Goal: Task Accomplishment & Management: Use online tool/utility

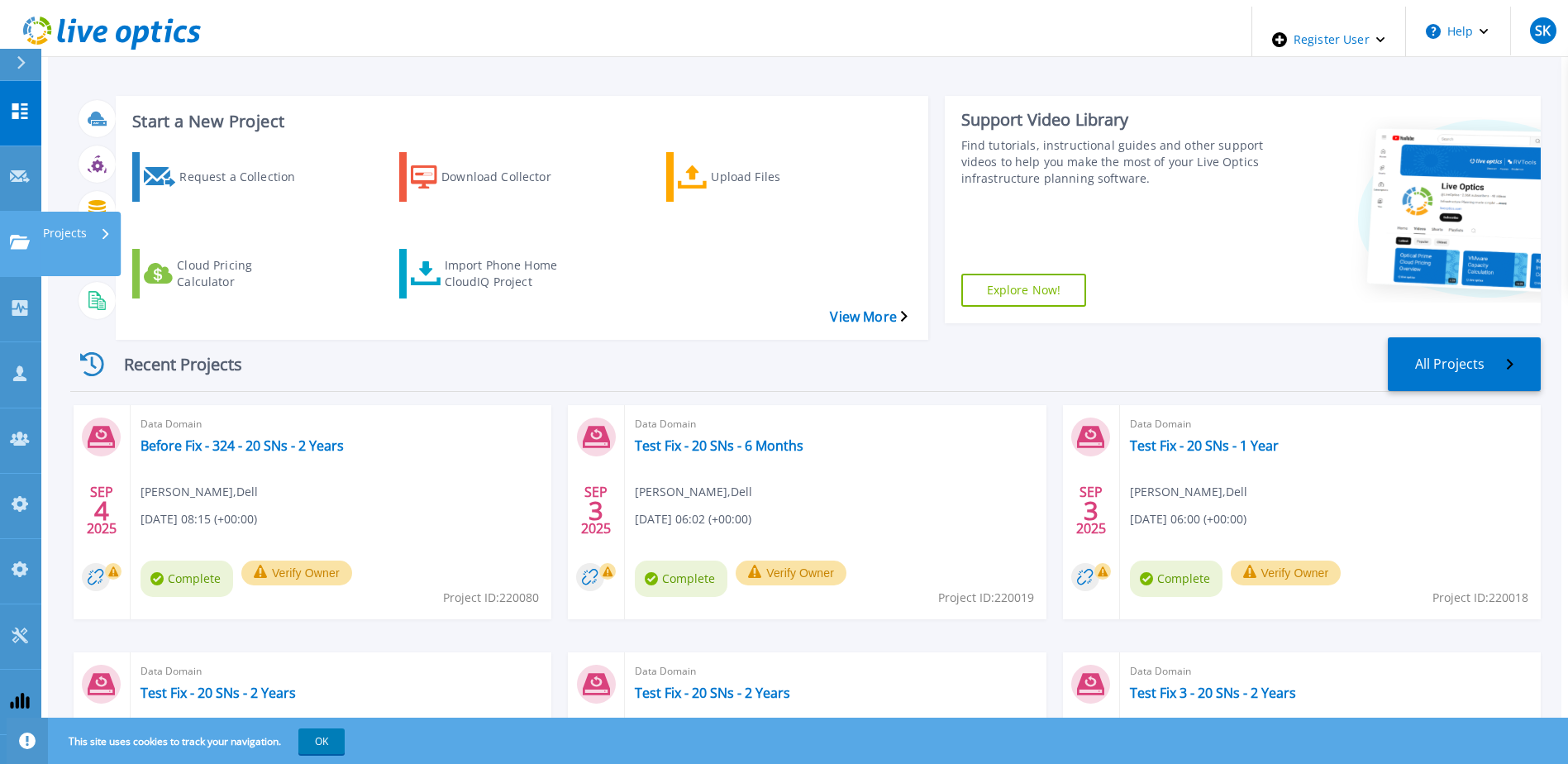
click at [10, 212] on link "Projects Projects" at bounding box center [20, 244] width 42 height 65
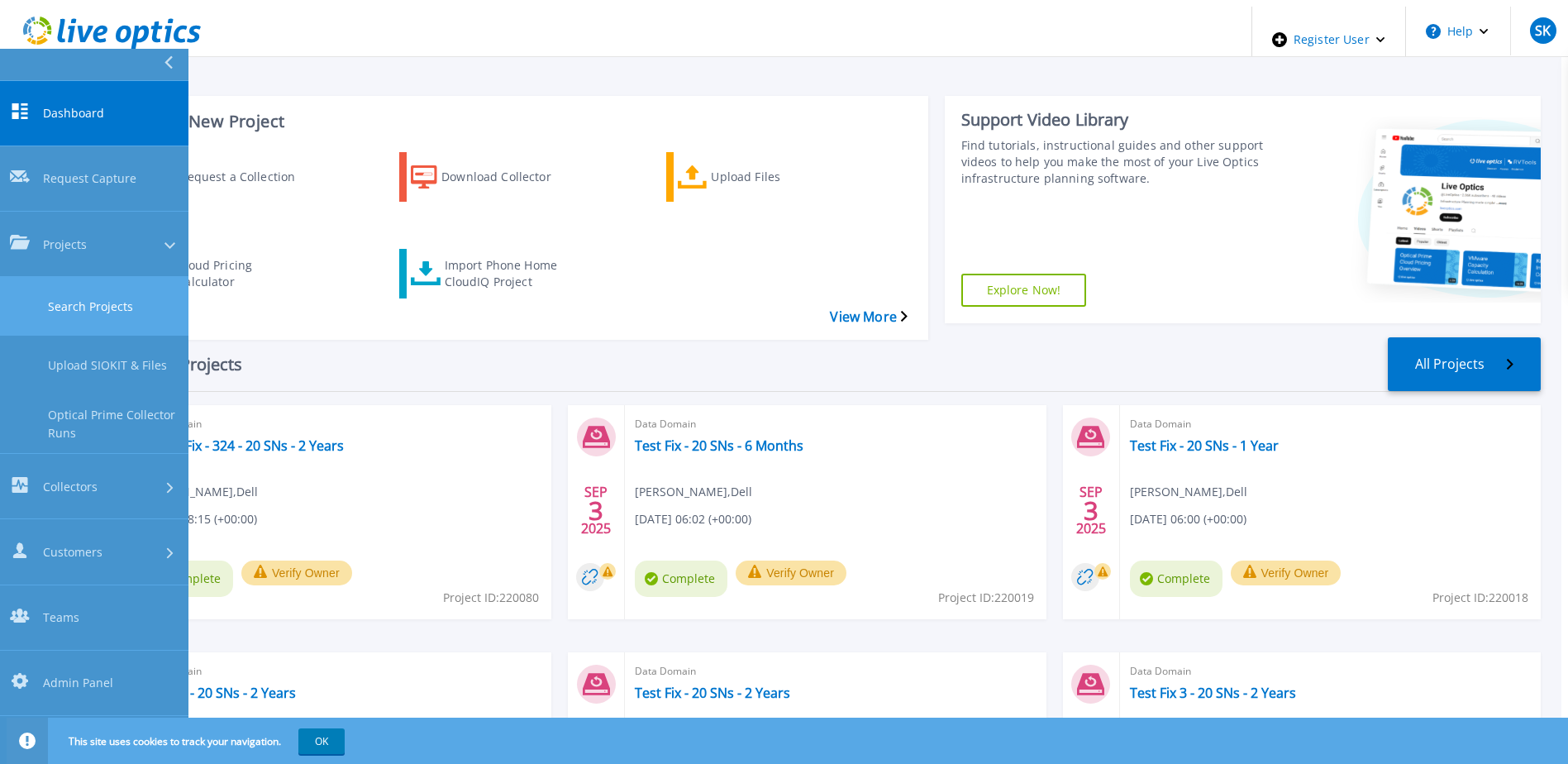
click at [81, 277] on link "Search Projects" at bounding box center [94, 306] width 189 height 59
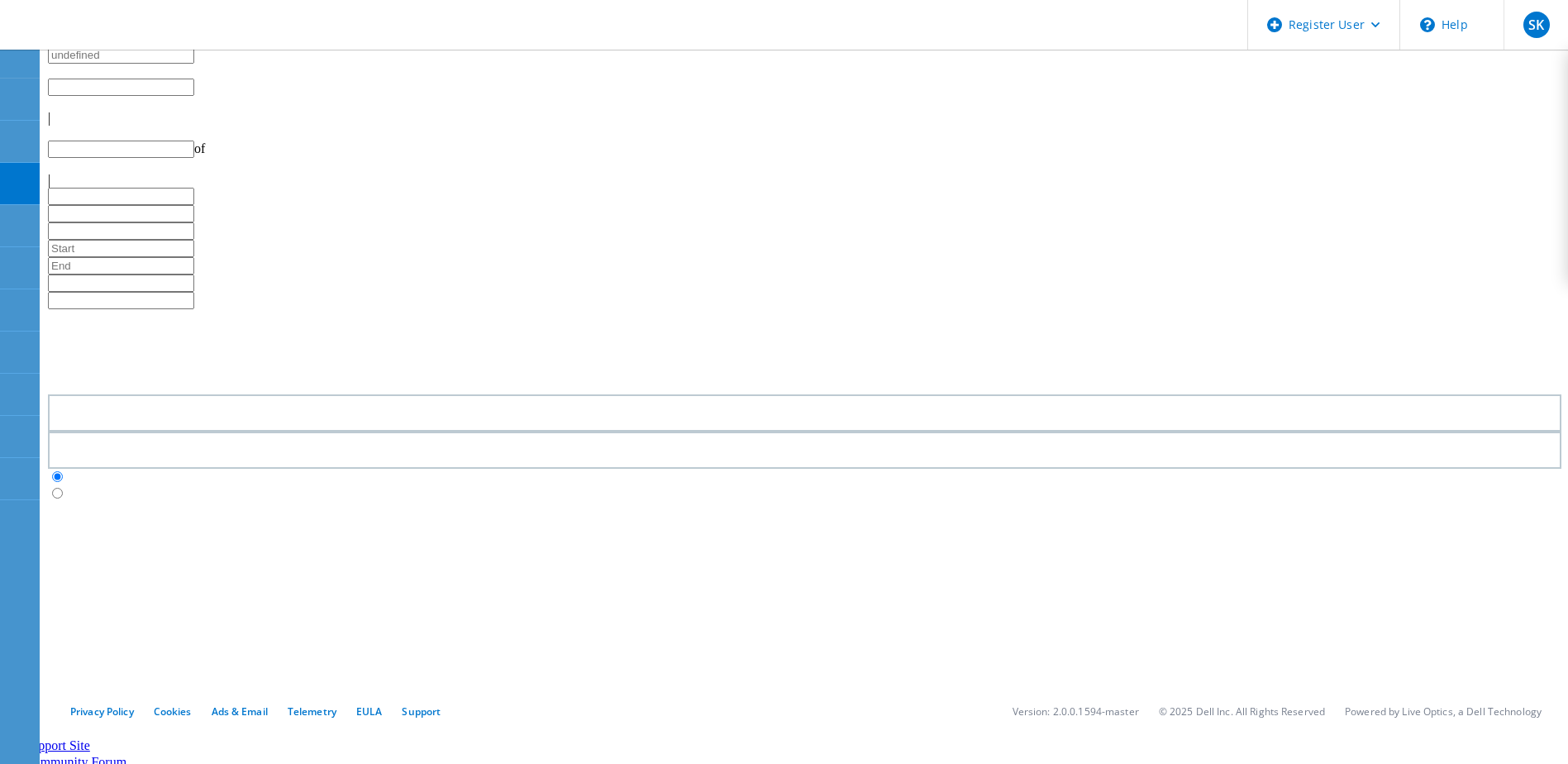
type input "10"
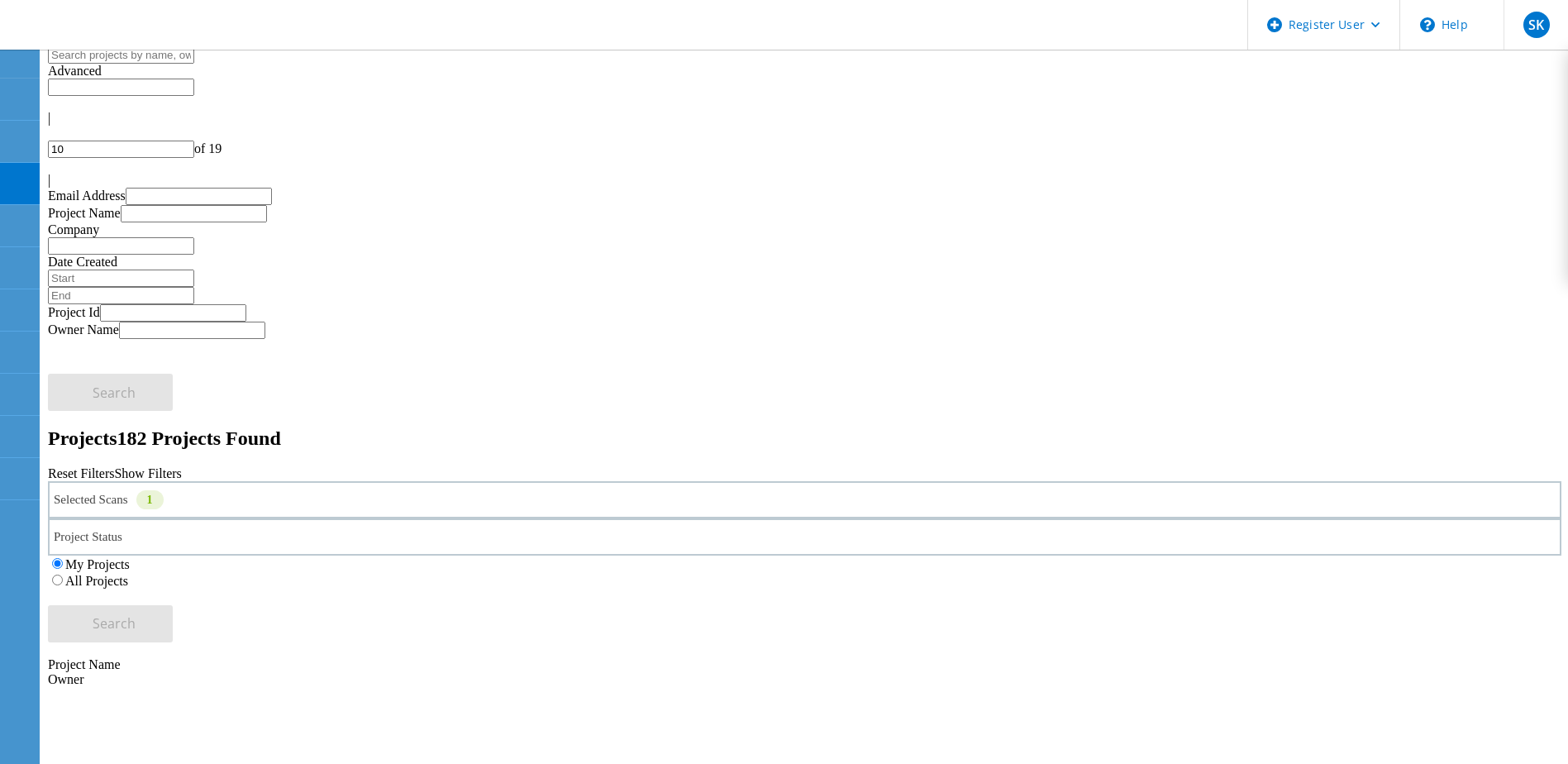
click at [423, 481] on div "Selected Scans 1" at bounding box center [805, 500] width 1514 height 37
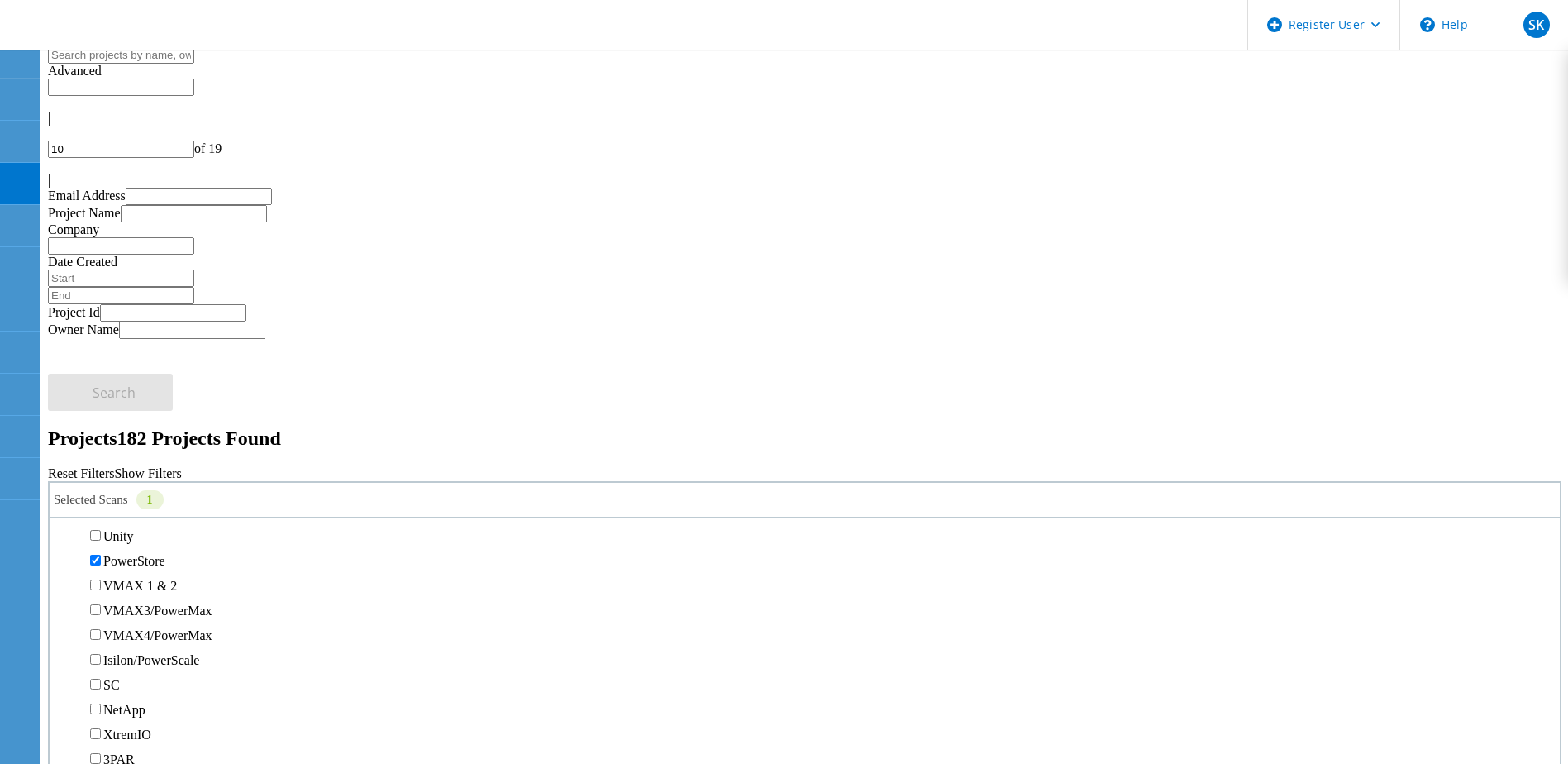
scroll to position [413, 0]
click at [131, 472] on label "PowerStore" at bounding box center [135, 478] width 62 height 15
click at [101, 473] on input "PowerStore" at bounding box center [95, 477] width 11 height 11
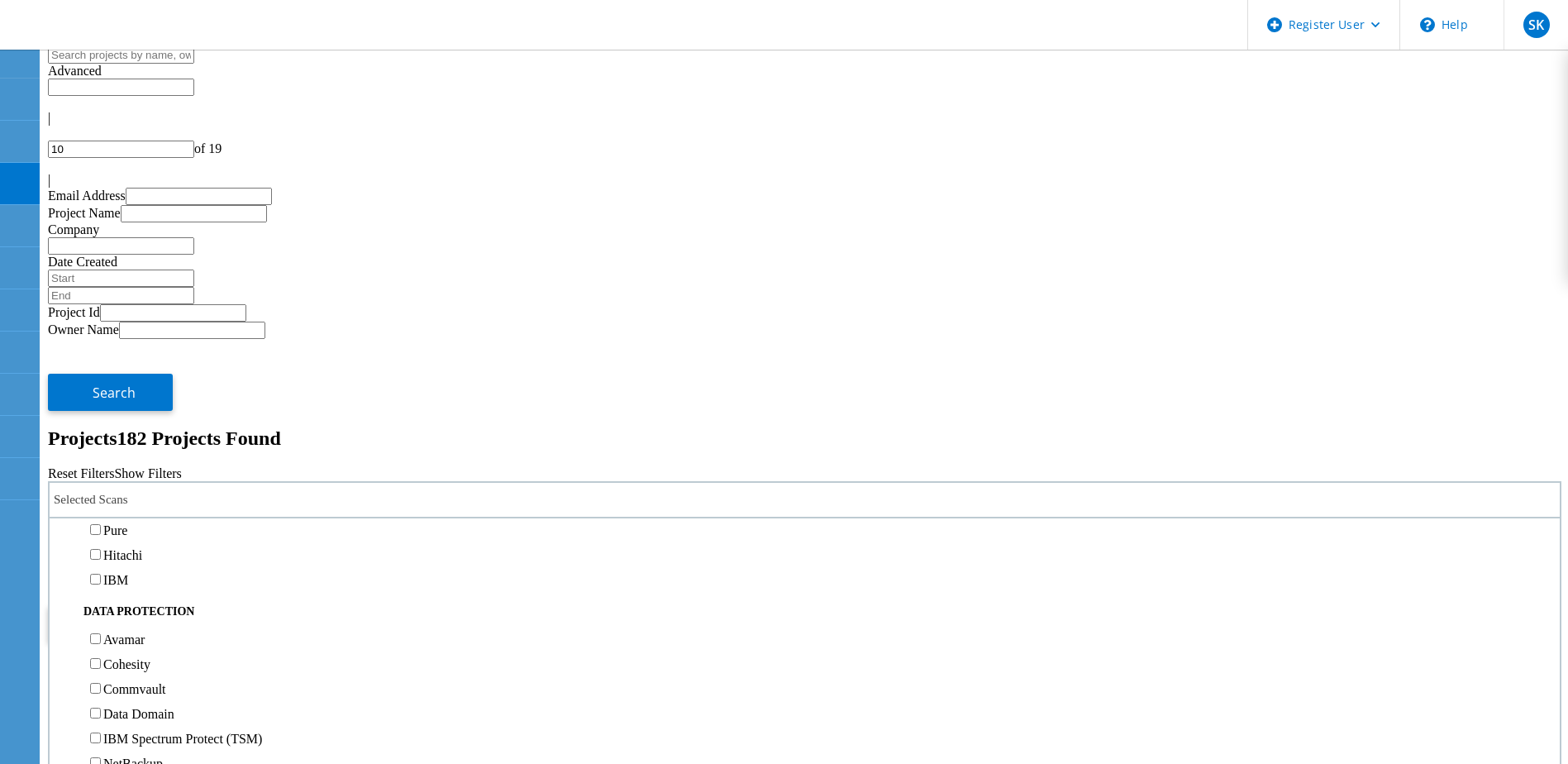
scroll to position [661, 0]
click at [139, 397] on label "XtremIO" at bounding box center [128, 404] width 48 height 15
click at [101, 398] on input "XtremIO" at bounding box center [95, 403] width 11 height 11
click at [136, 615] on span "Search" at bounding box center [114, 624] width 43 height 18
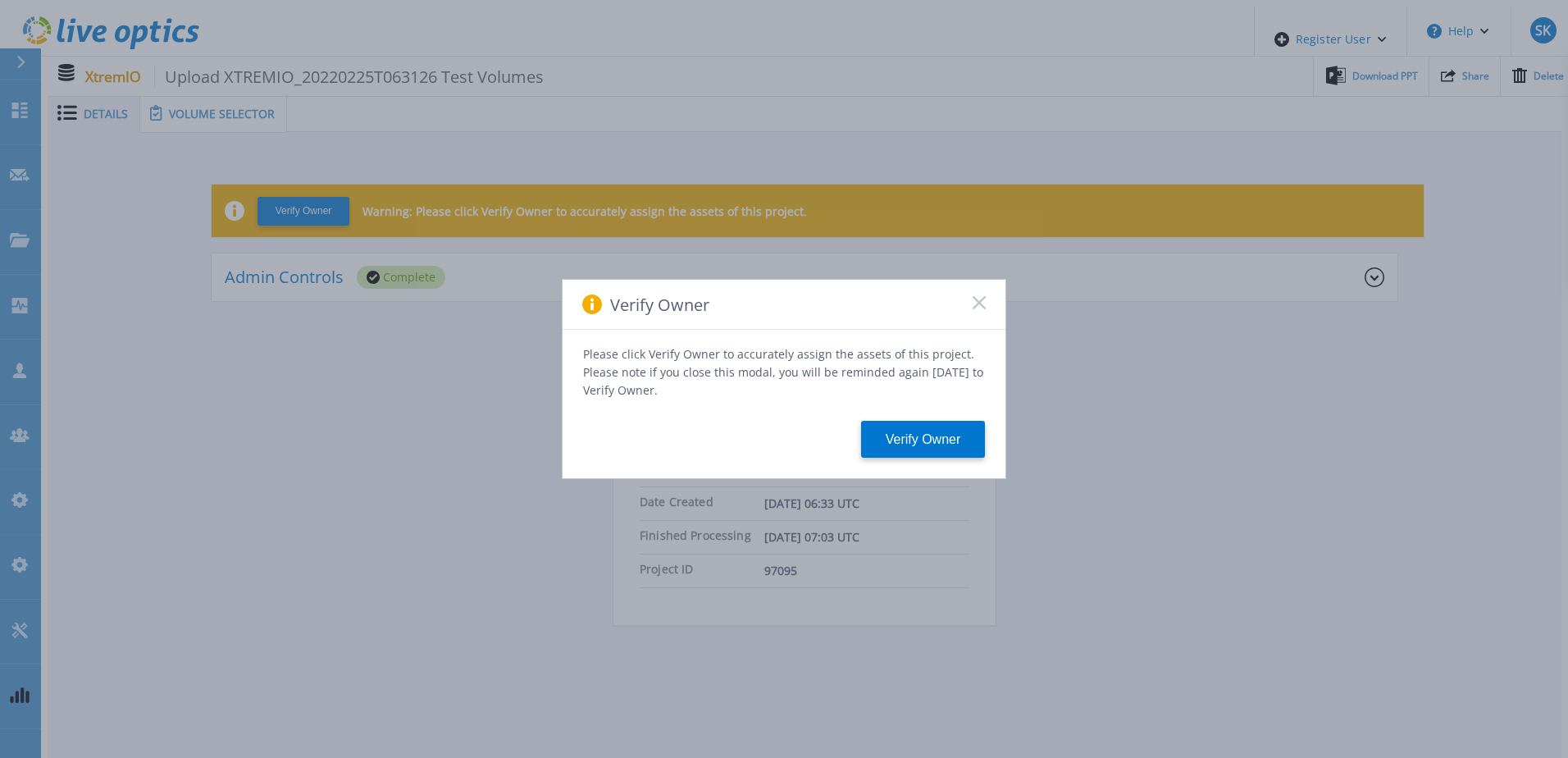
click at [202, 116] on div "Verify Owner Please click Verify Owner to accurately assign the assets of this …" at bounding box center [784, 379] width 1568 height 758
click at [977, 308] on rect at bounding box center [978, 302] width 14 height 14
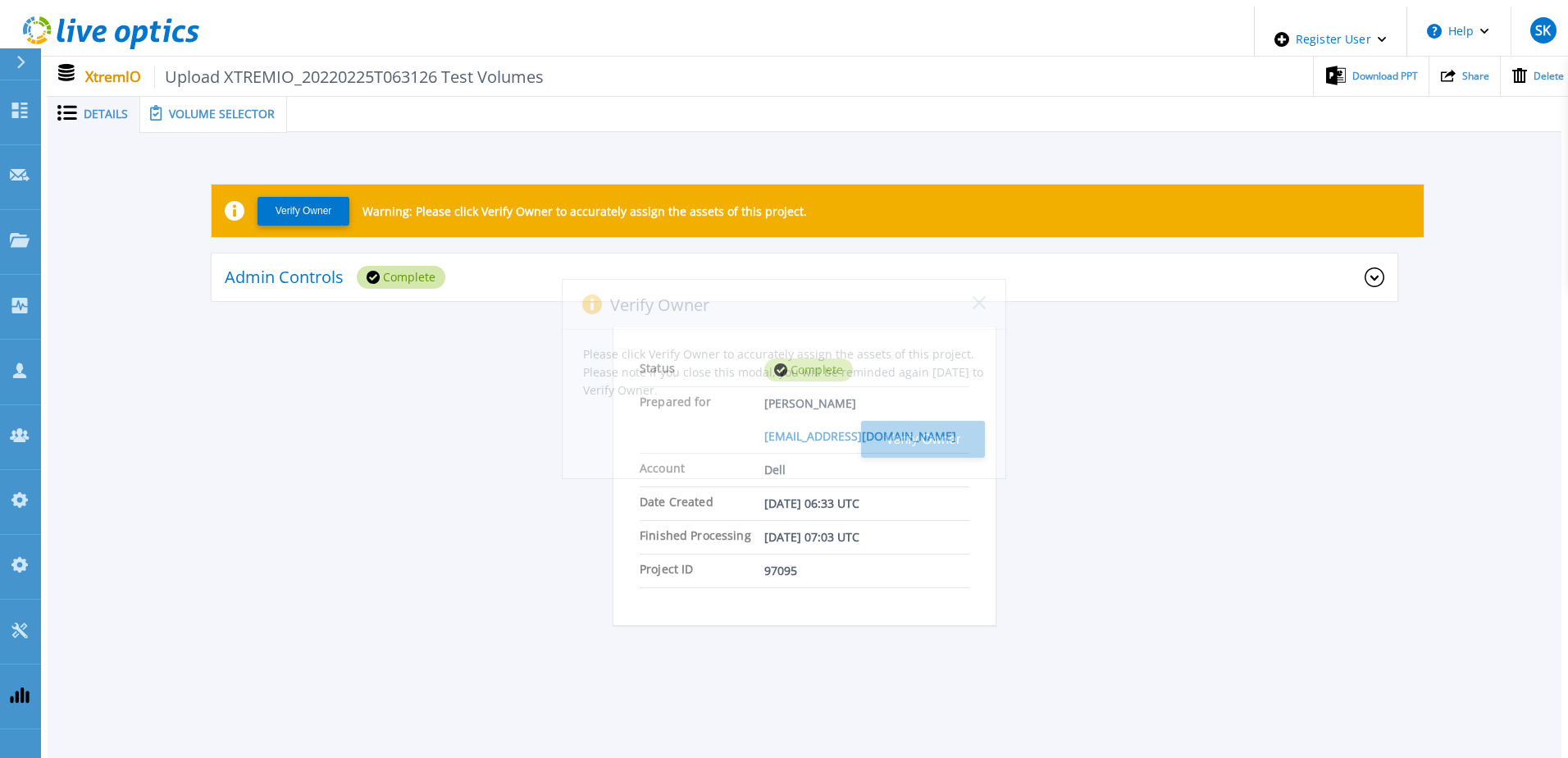
click at [215, 110] on span "Volume Selector" at bounding box center [222, 114] width 106 height 12
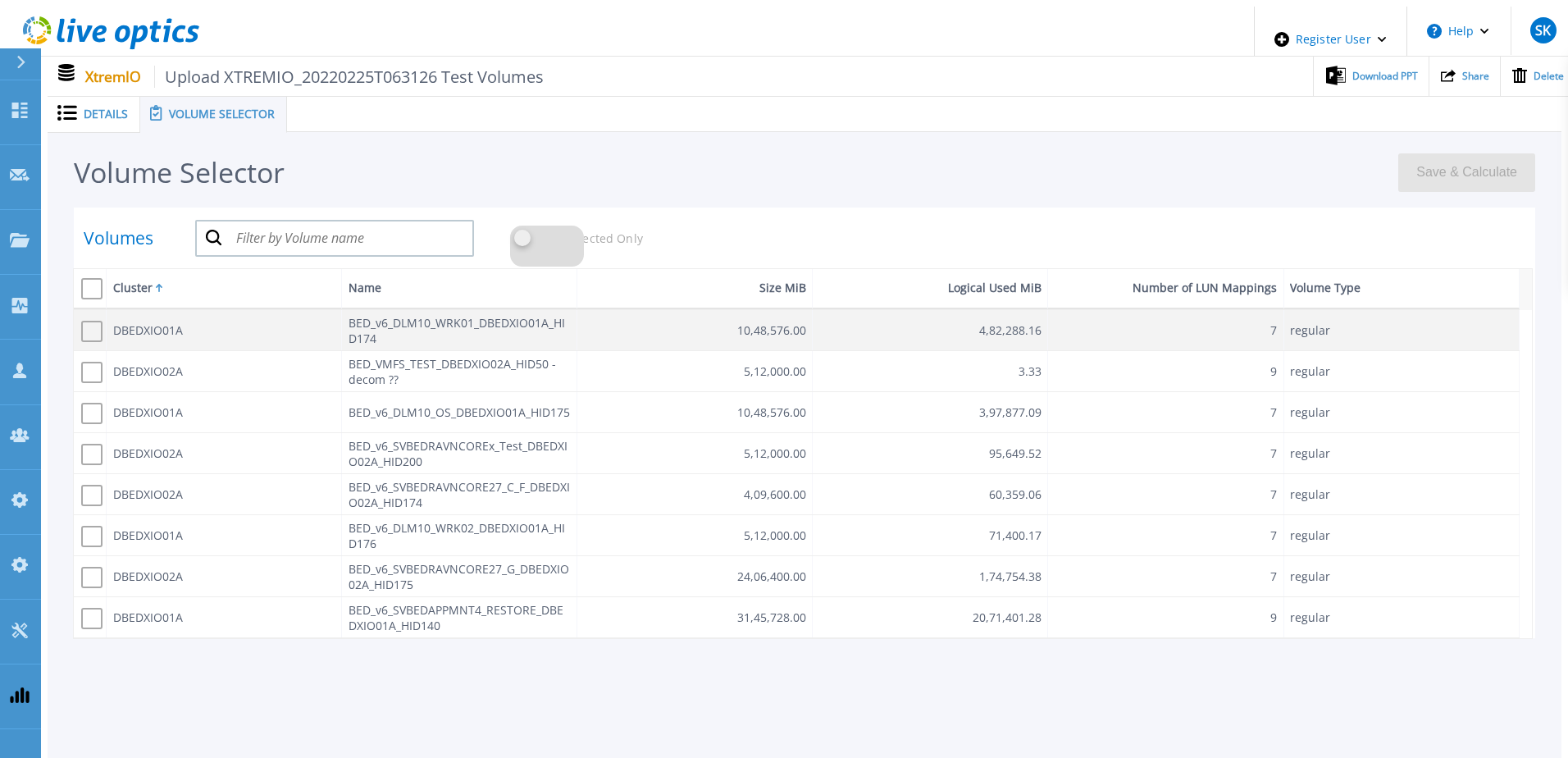
click at [82, 325] on span at bounding box center [92, 330] width 21 height 21
click at [89, 328] on input "checkbox" at bounding box center [89, 328] width 0 height 0
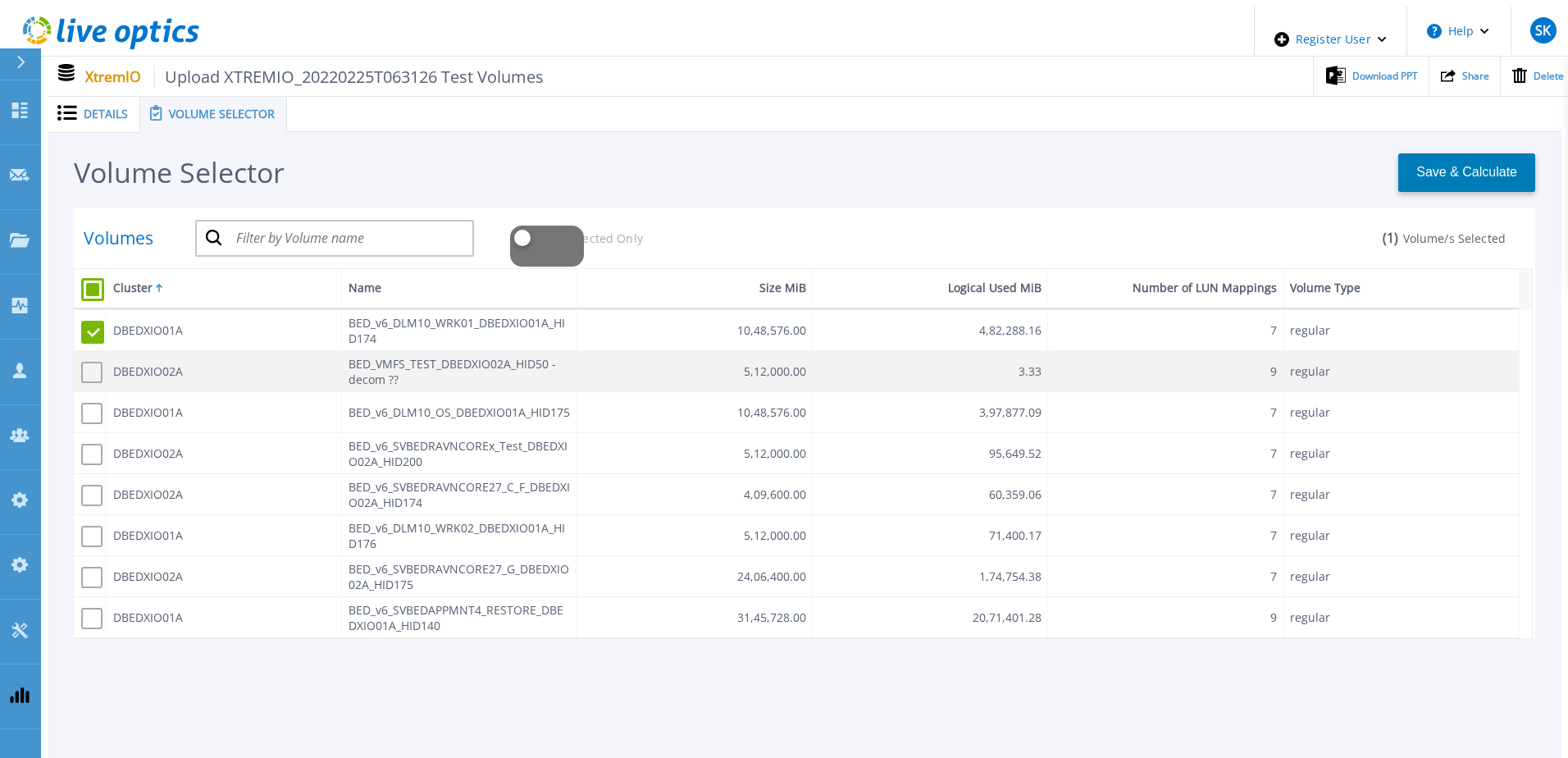
click at [82, 361] on span at bounding box center [92, 372] width 21 height 21
click at [89, 368] on input "checkbox" at bounding box center [89, 368] width 0 height 0
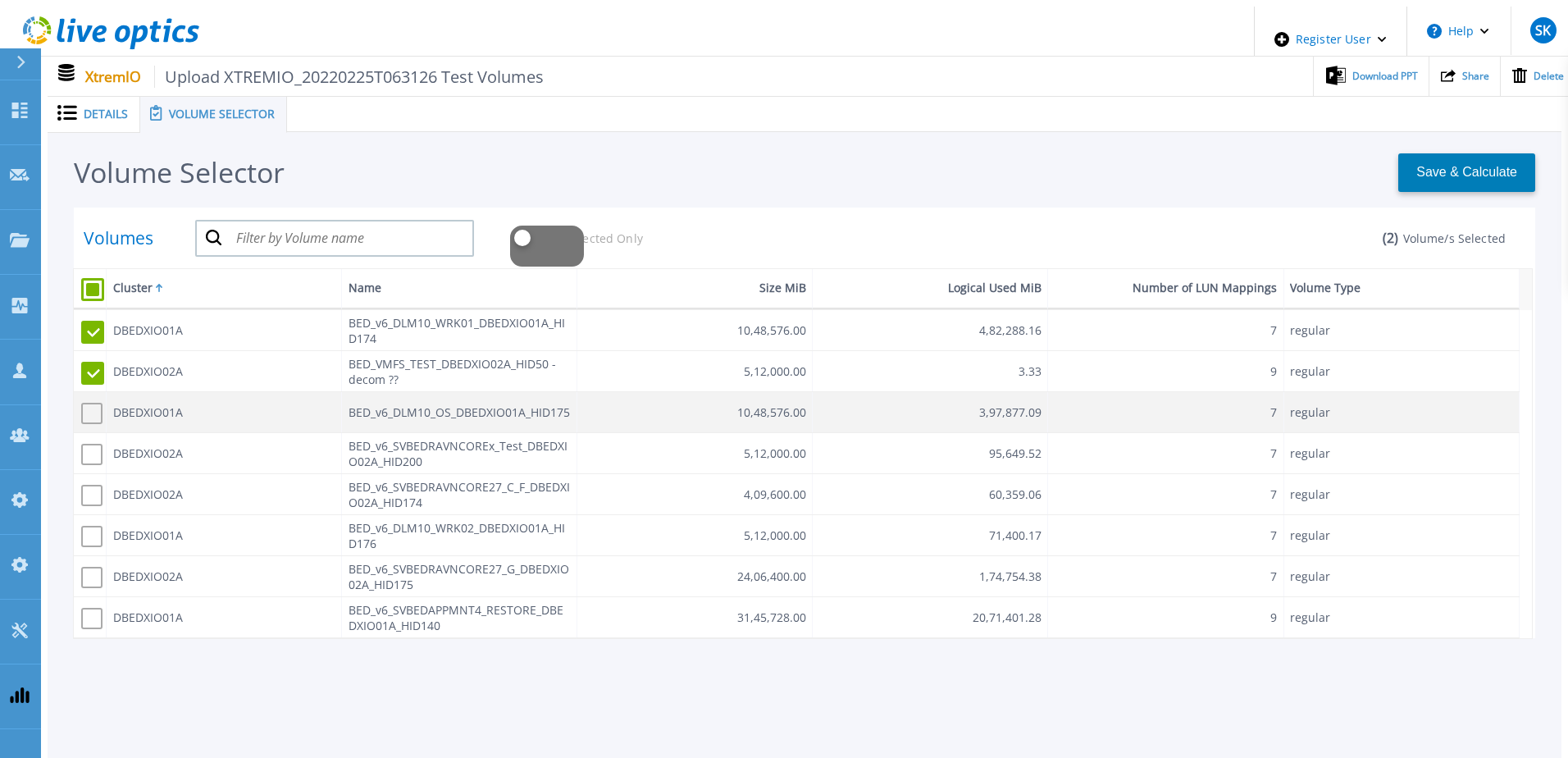
click at [83, 407] on span at bounding box center [92, 412] width 21 height 21
click at [89, 409] on input "checkbox" at bounding box center [89, 409] width 0 height 0
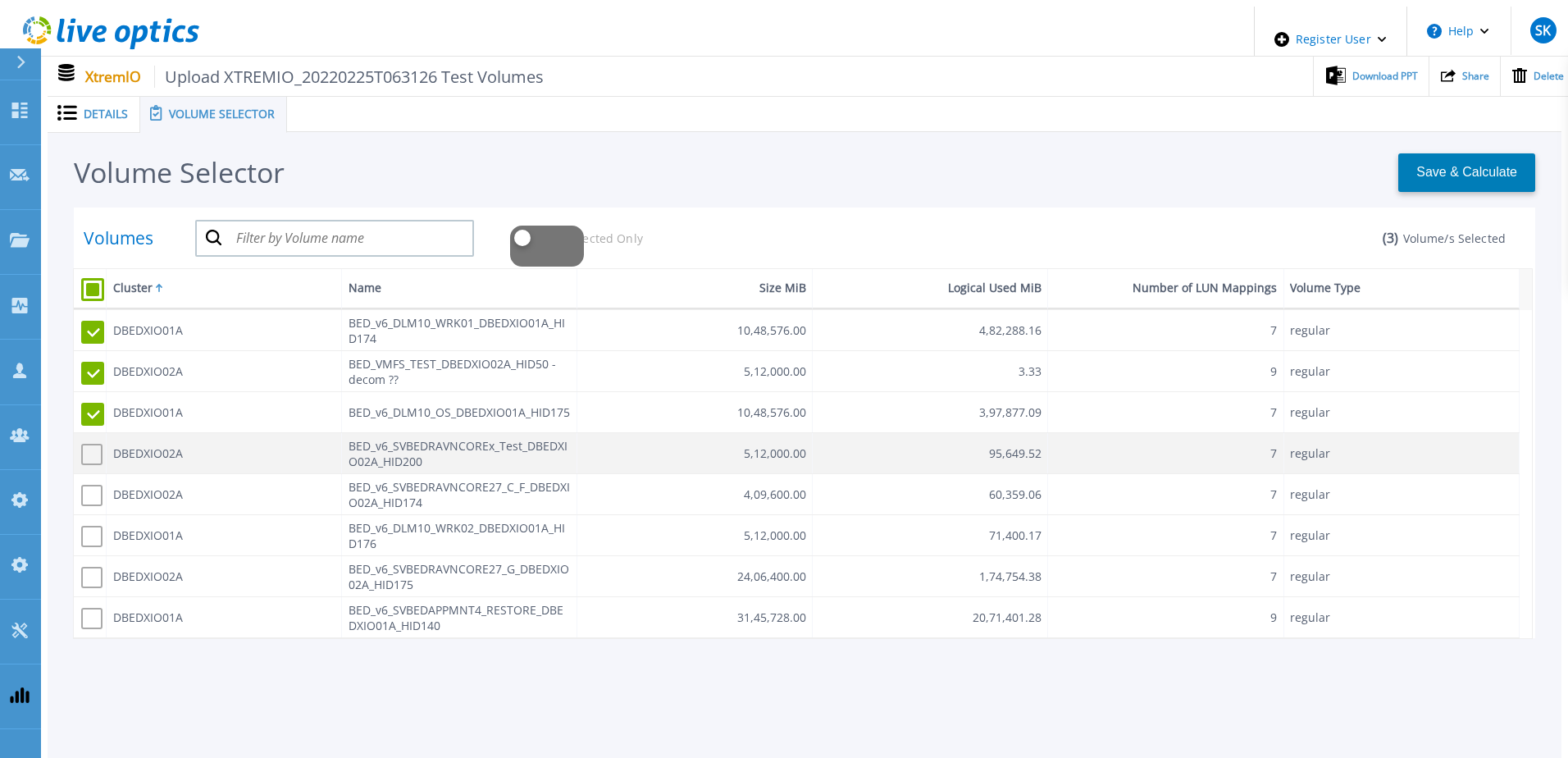
click at [84, 447] on span at bounding box center [92, 453] width 21 height 21
click at [89, 451] on input "checkbox" at bounding box center [89, 451] width 0 height 0
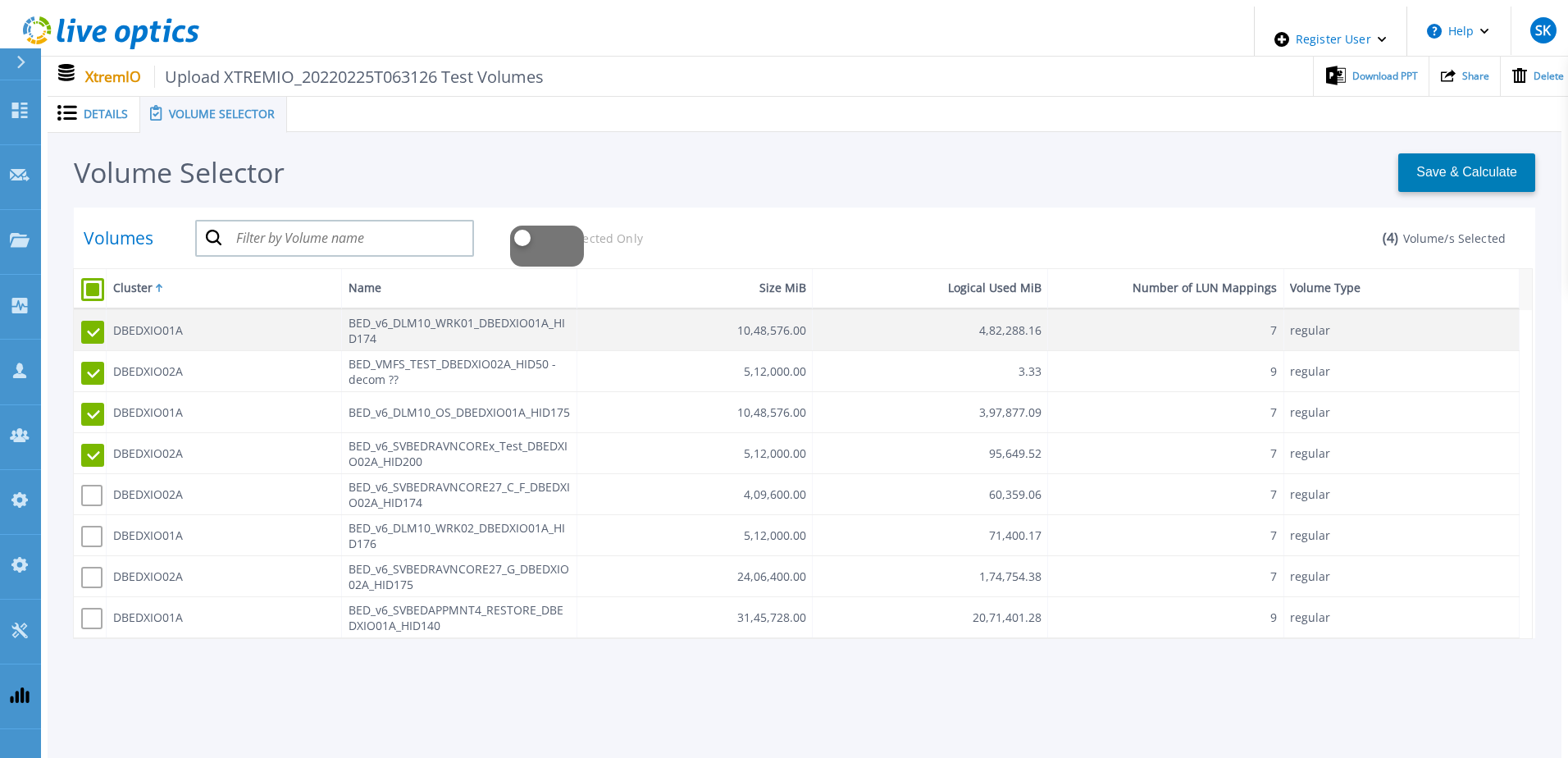
click at [83, 324] on span at bounding box center [93, 331] width 23 height 23
click at [89, 328] on input "checkbox" at bounding box center [89, 328] width 0 height 0
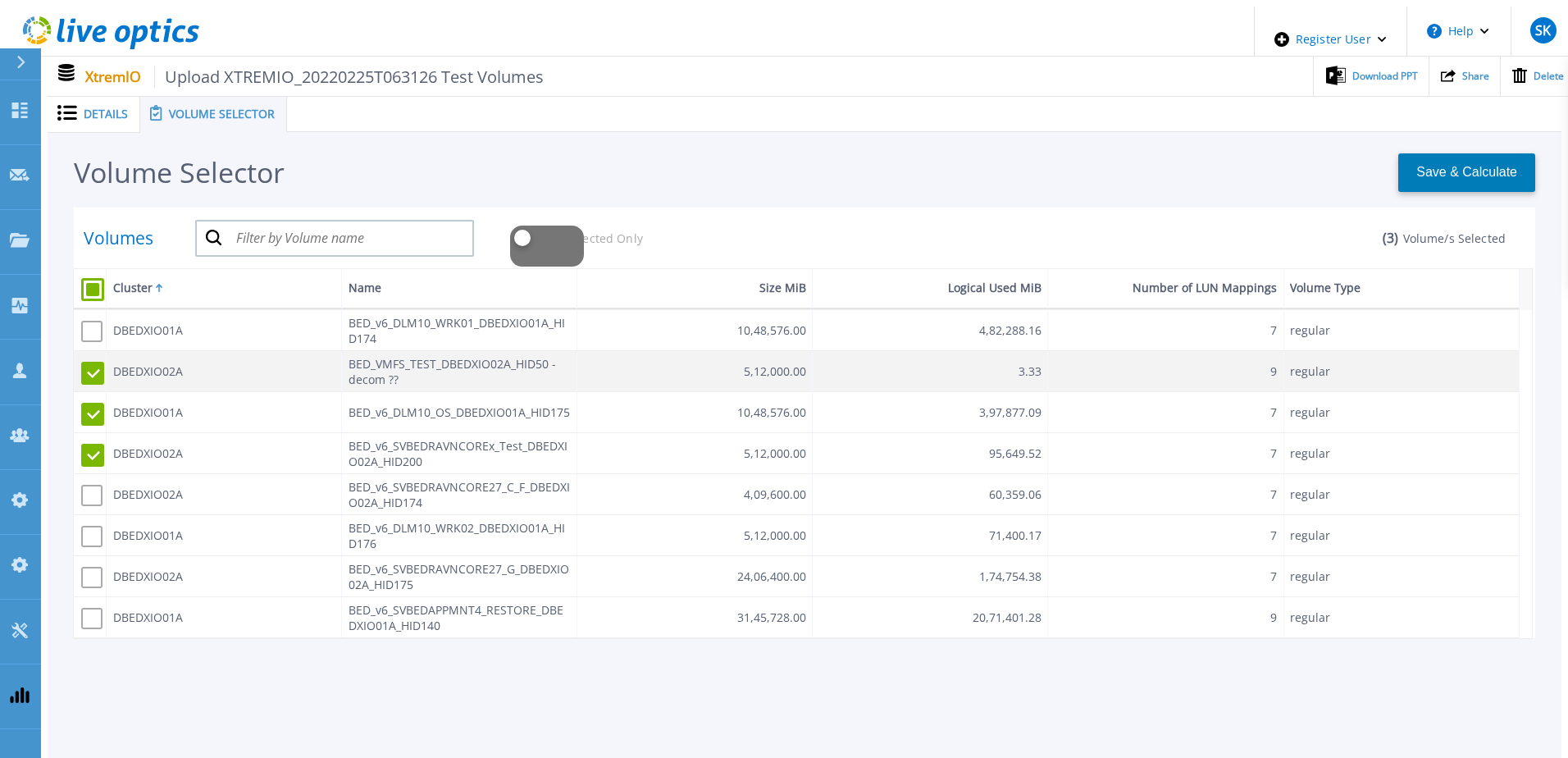
click at [82, 361] on span at bounding box center [93, 373] width 23 height 23
click at [89, 368] on input "checkbox" at bounding box center [89, 368] width 0 height 0
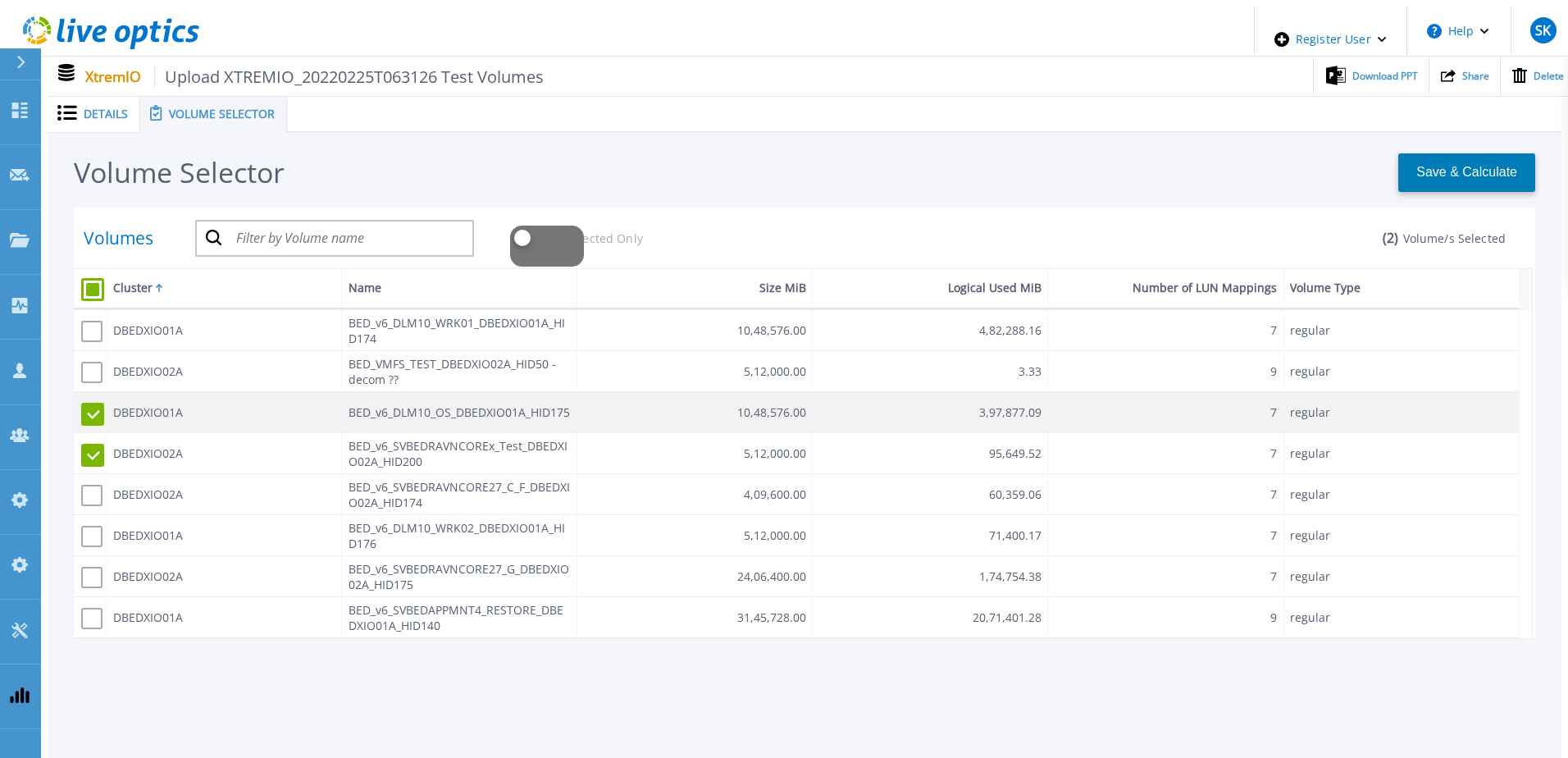
click at [84, 402] on span at bounding box center [93, 413] width 23 height 23
click at [89, 409] on input "checkbox" at bounding box center [89, 409] width 0 height 0
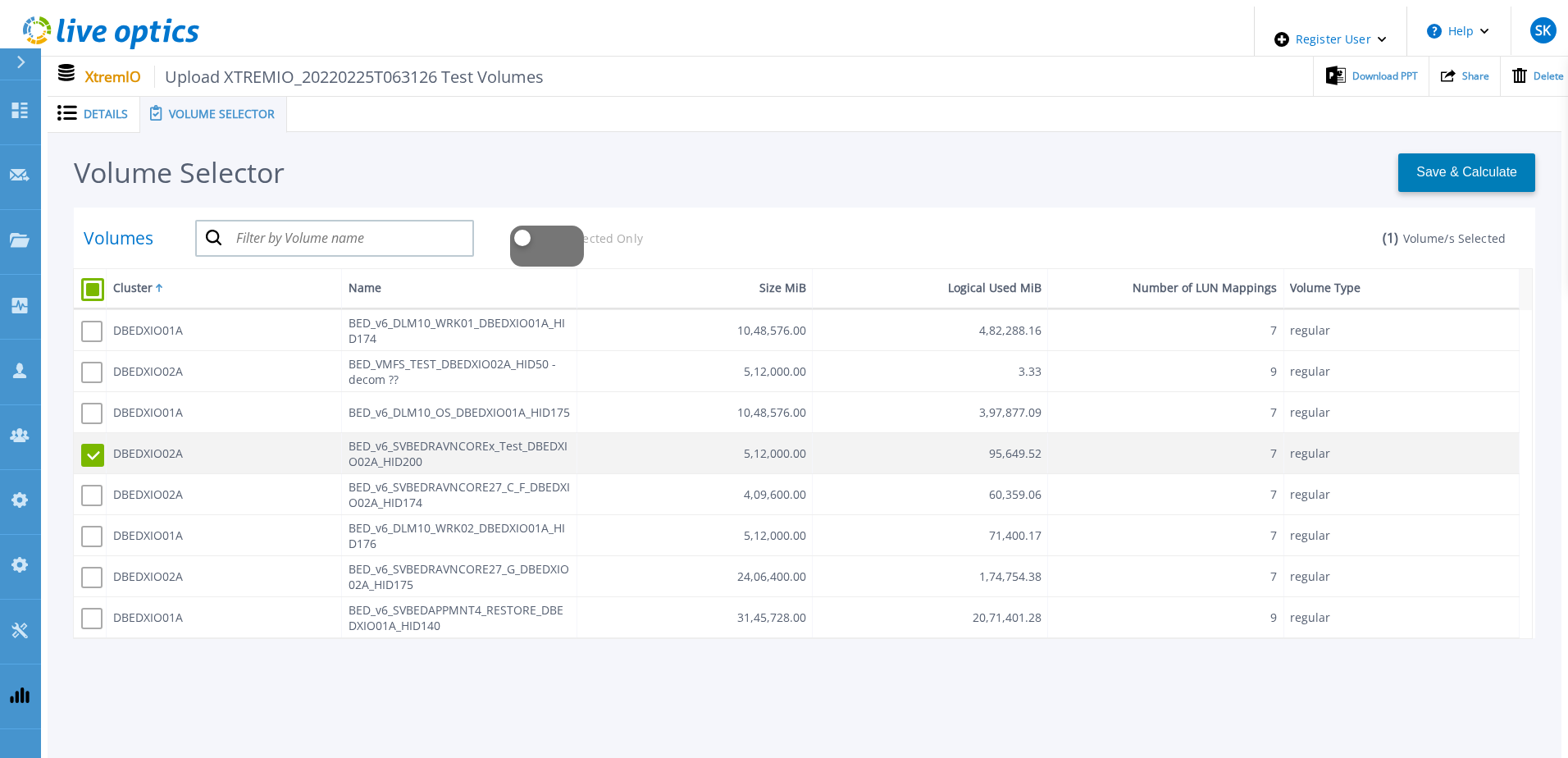
click at [84, 449] on span at bounding box center [93, 454] width 23 height 23
click at [89, 451] on input "checkbox" at bounding box center [89, 451] width 0 height 0
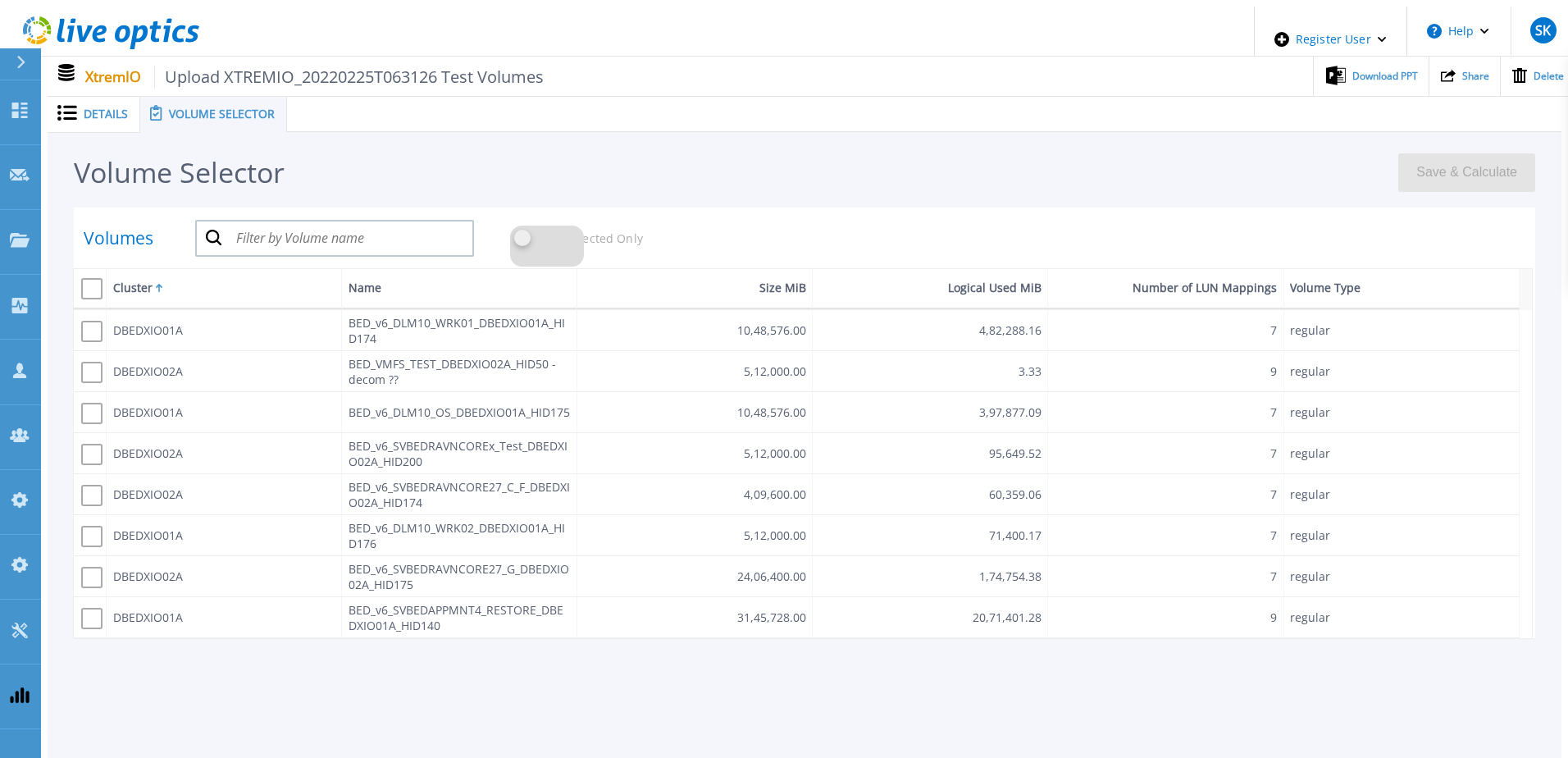
click at [778, 152] on div "Volume Selector Save & Calculate" at bounding box center [805, 176] width 1461 height 62
